Goal: Book appointment/travel/reservation

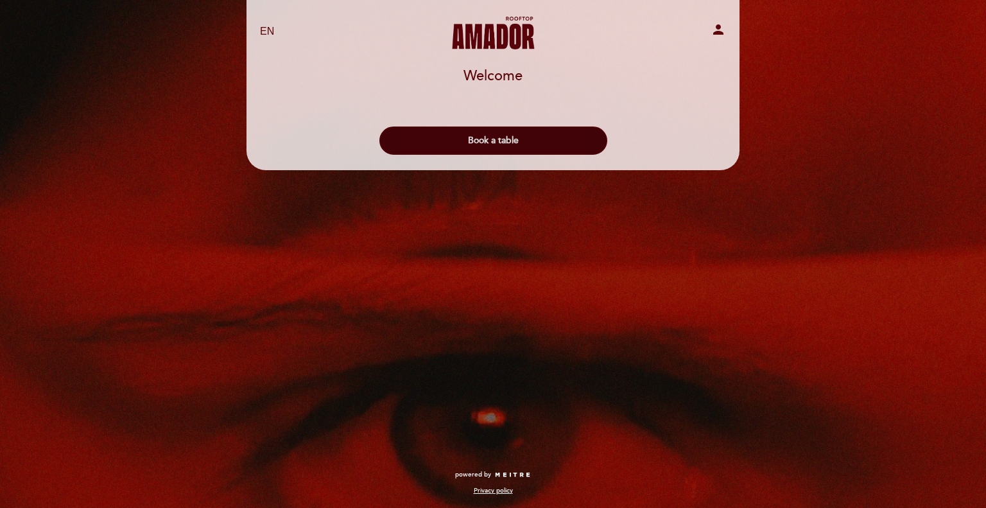
click at [493, 144] on button "Book a table" at bounding box center [493, 140] width 228 height 28
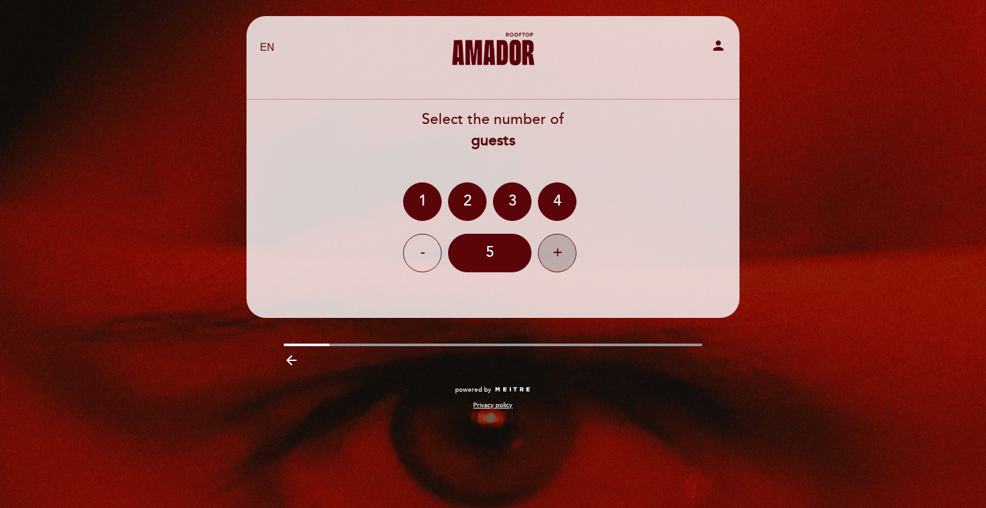
click at [554, 246] on div "+" at bounding box center [557, 253] width 39 height 39
click at [554, 243] on div "+" at bounding box center [557, 253] width 39 height 39
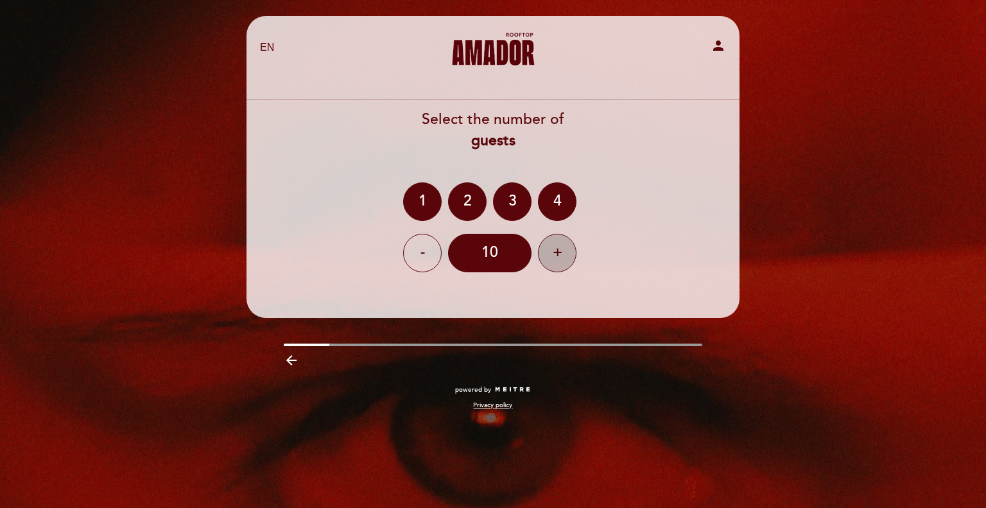
click at [554, 243] on div "+" at bounding box center [557, 253] width 39 height 39
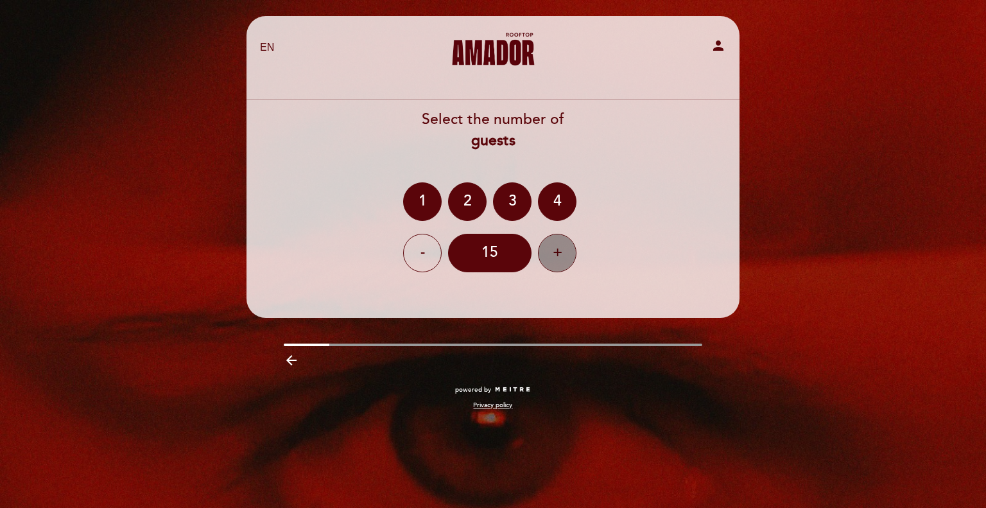
click at [554, 243] on div "+" at bounding box center [557, 253] width 39 height 39
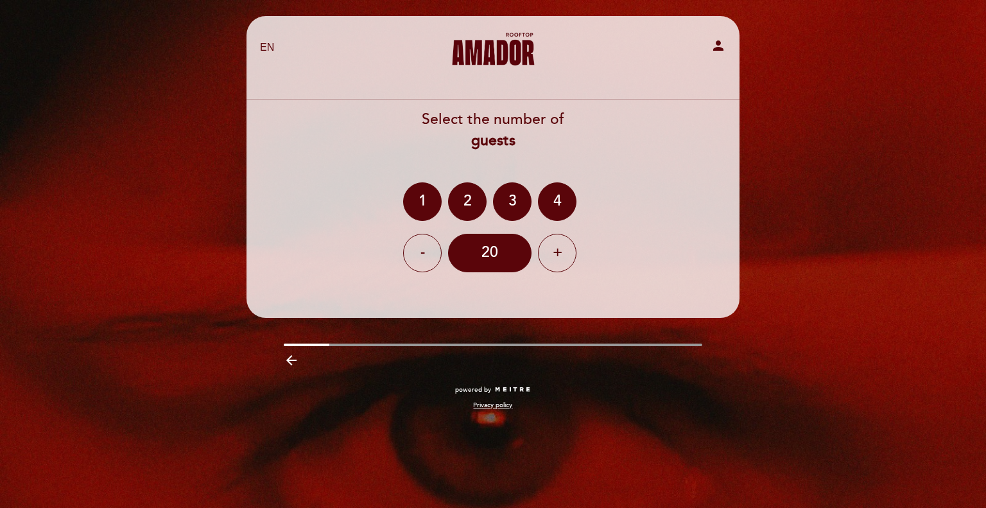
click at [638, 132] on div "Select the number of guests" at bounding box center [493, 130] width 494 height 42
click at [480, 261] on div "20" at bounding box center [489, 253] width 83 height 39
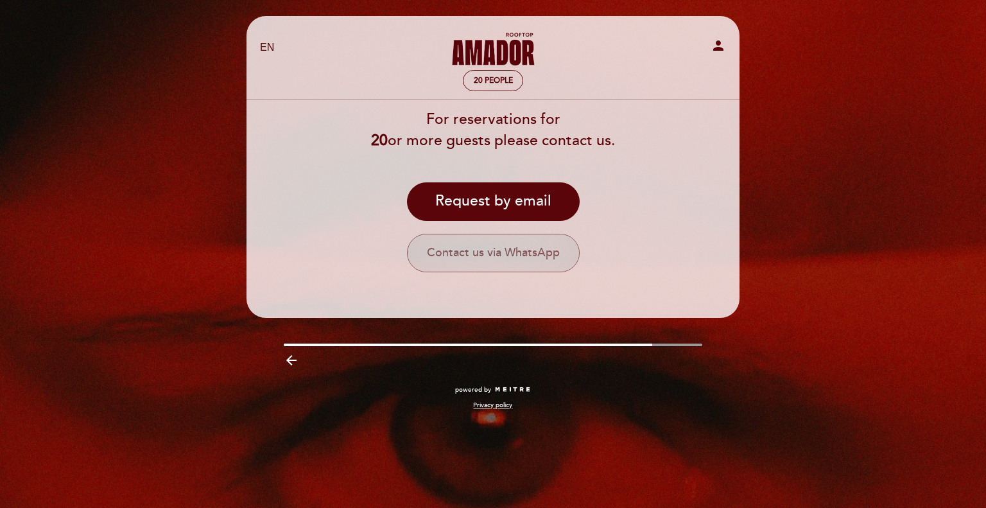
click at [442, 251] on button "Contact us via WhatsApp" at bounding box center [493, 253] width 173 height 39
click at [516, 250] on button "Contact us via WhatsApp" at bounding box center [493, 253] width 173 height 39
